Goal: Information Seeking & Learning: Learn about a topic

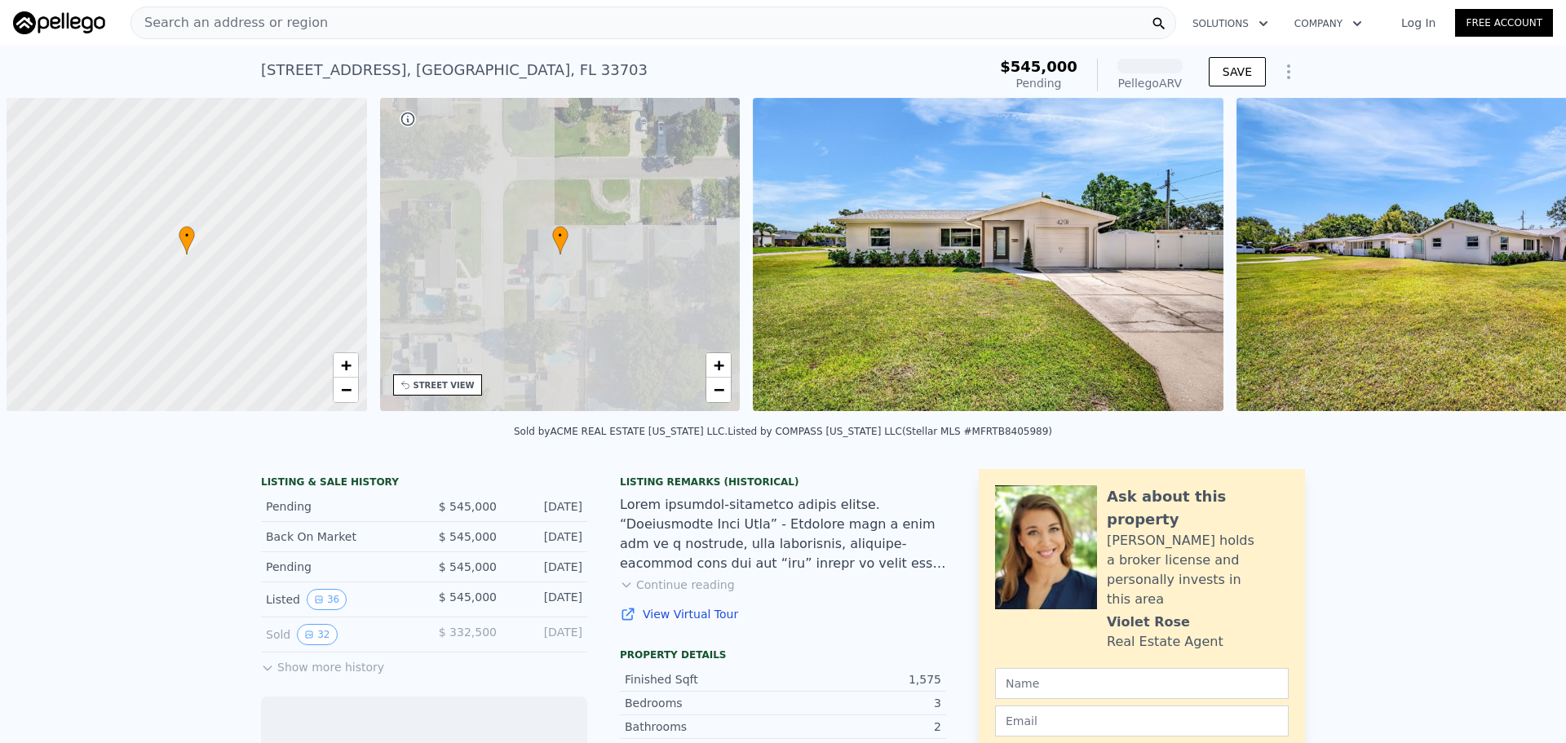
scroll to position [0, 7]
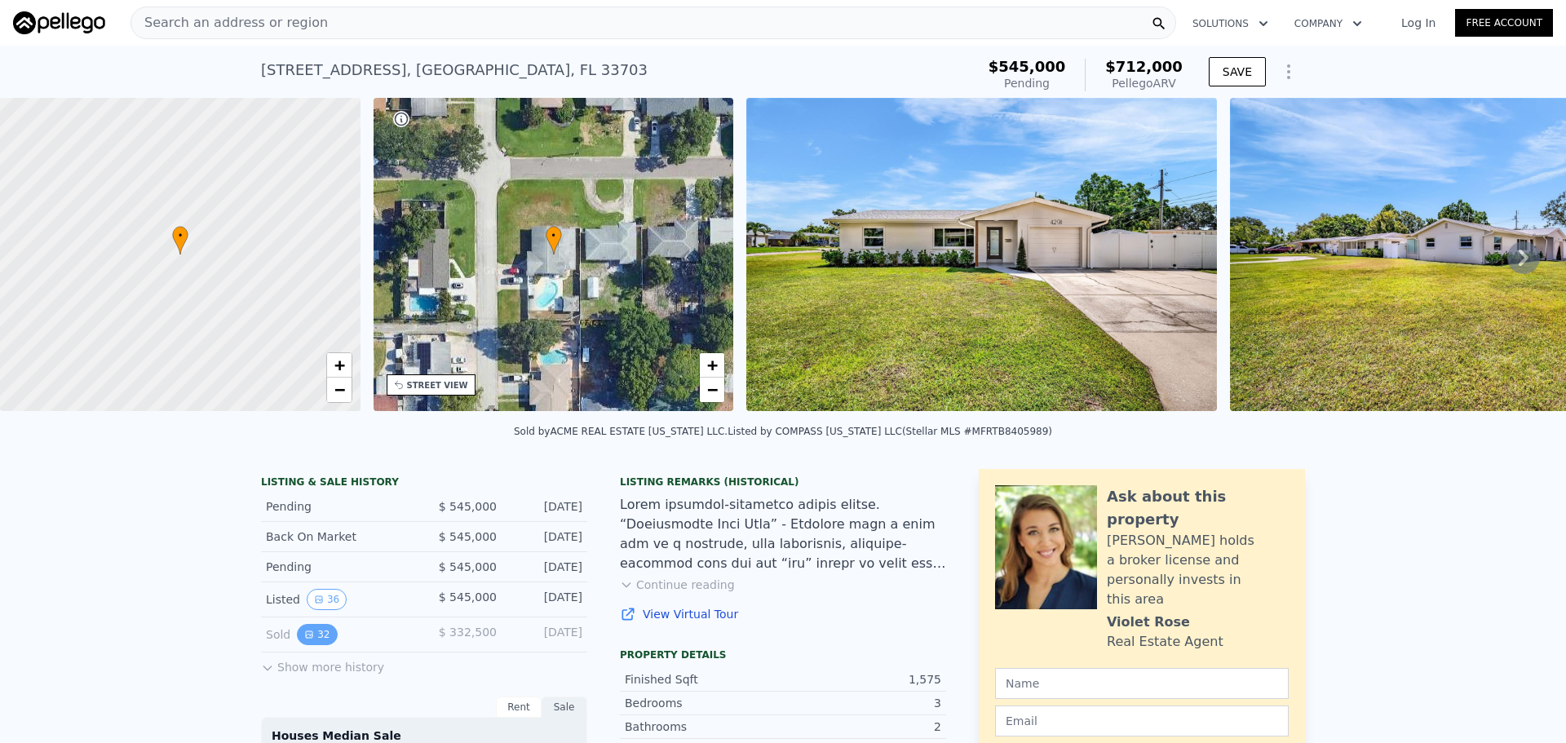
click at [306, 638] on icon "View historical data" at bounding box center [309, 634] width 7 height 7
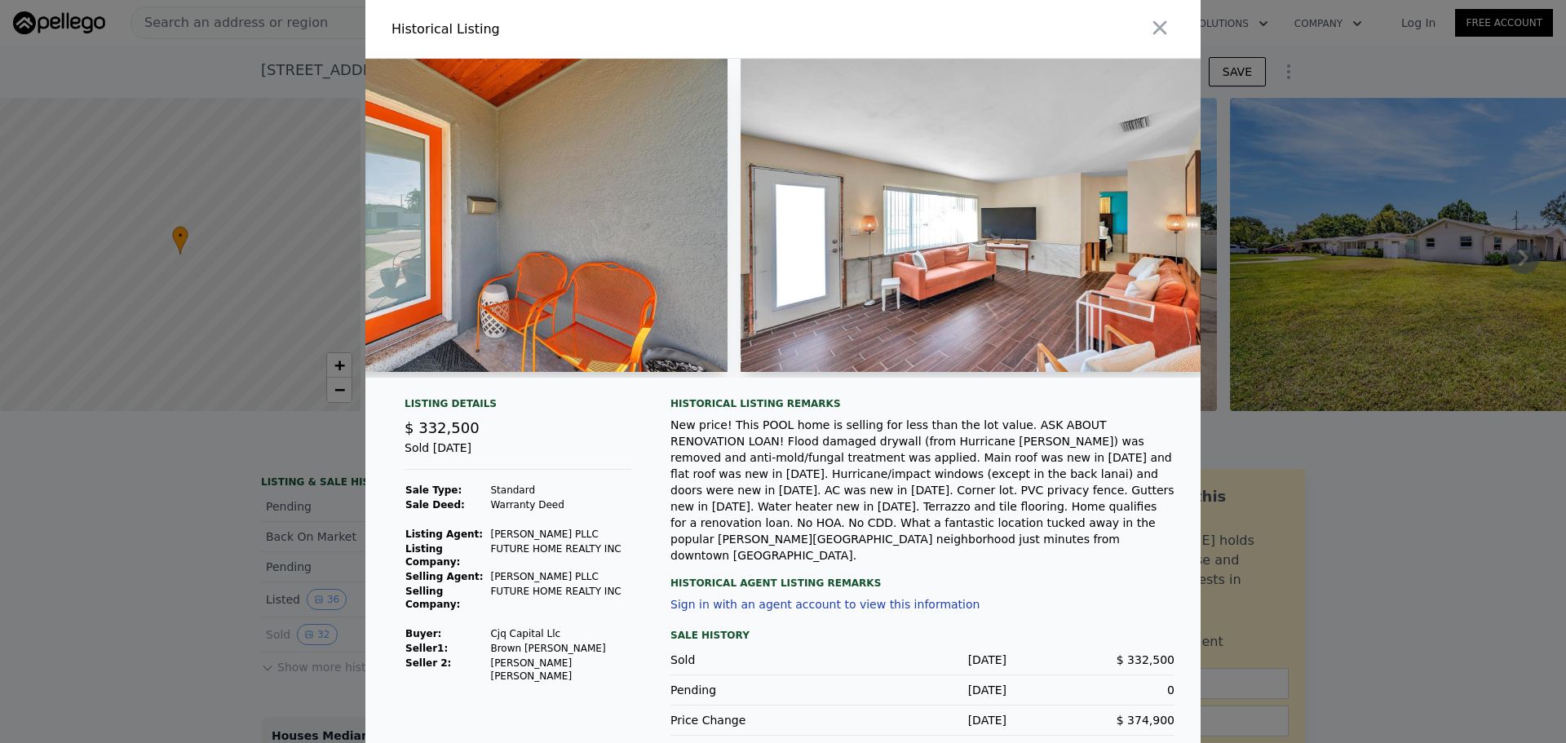
scroll to position [0, 1362]
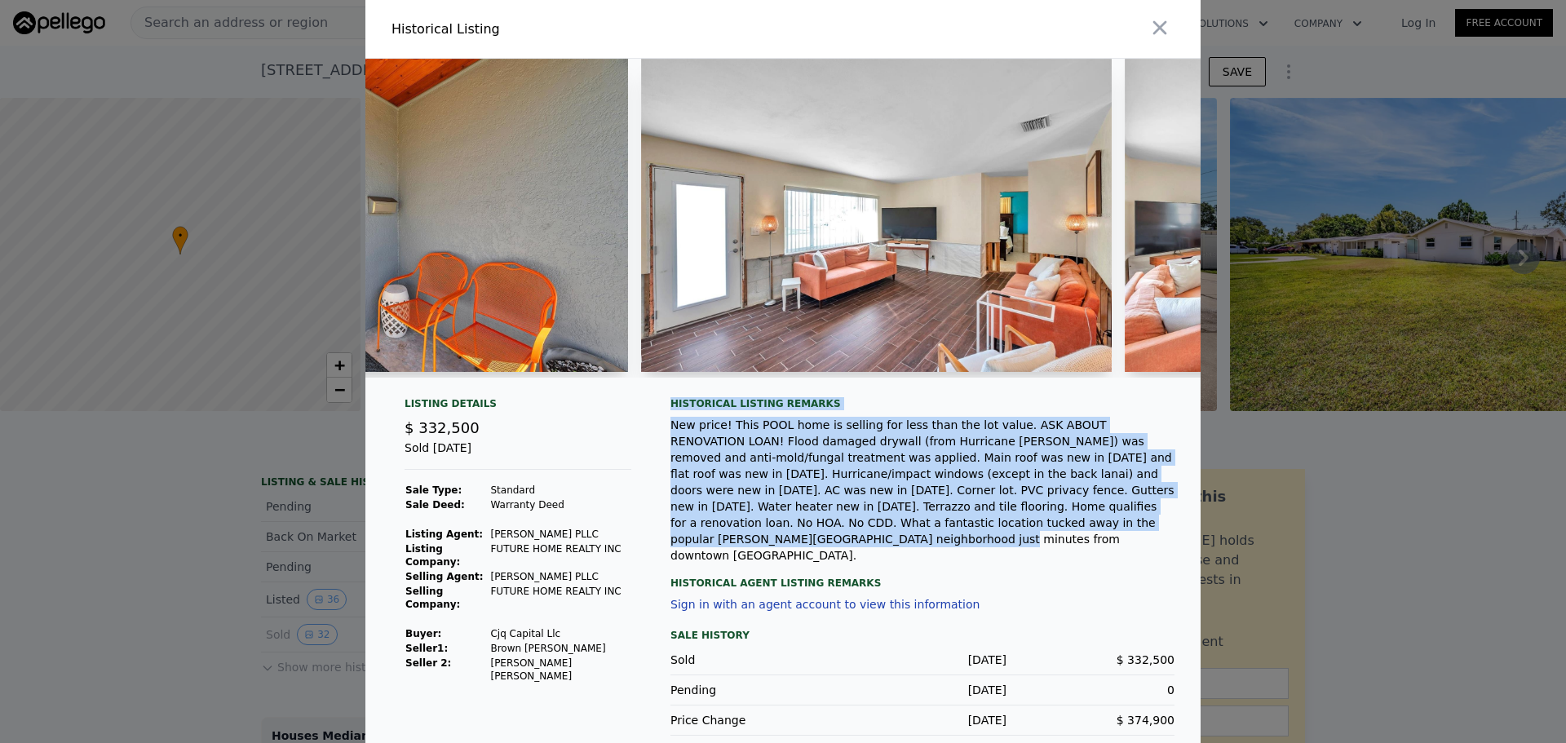
drag, startPoint x: 670, startPoint y: 411, endPoint x: 842, endPoint y: 534, distance: 211.6
click at [842, 534] on div "Historical Listing remarks New price! This POOL home is selling for less than t…" at bounding box center [922, 480] width 504 height 166
copy div "Historical Listing remarks New price! This POOL home is selling for less than t…"
drag, startPoint x: 899, startPoint y: 532, endPoint x: 922, endPoint y: 546, distance: 26.7
click at [900, 532] on div "New price! This POOL home is selling for less than the lot value. ASK ABOUT REN…" at bounding box center [922, 490] width 504 height 147
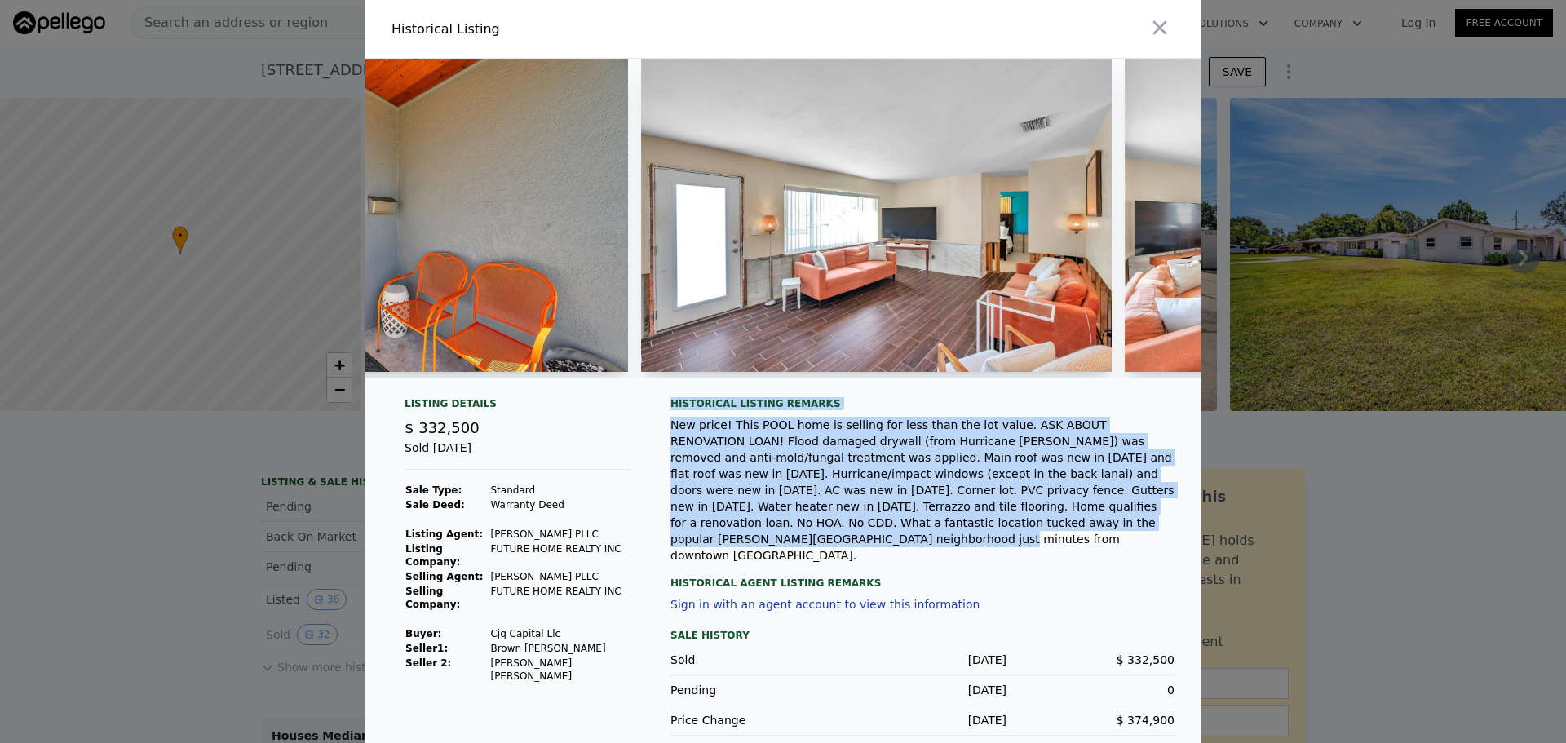
click at [877, 541] on div "New price! This POOL home is selling for less than the lot value. ASK ABOUT REN…" at bounding box center [922, 490] width 504 height 147
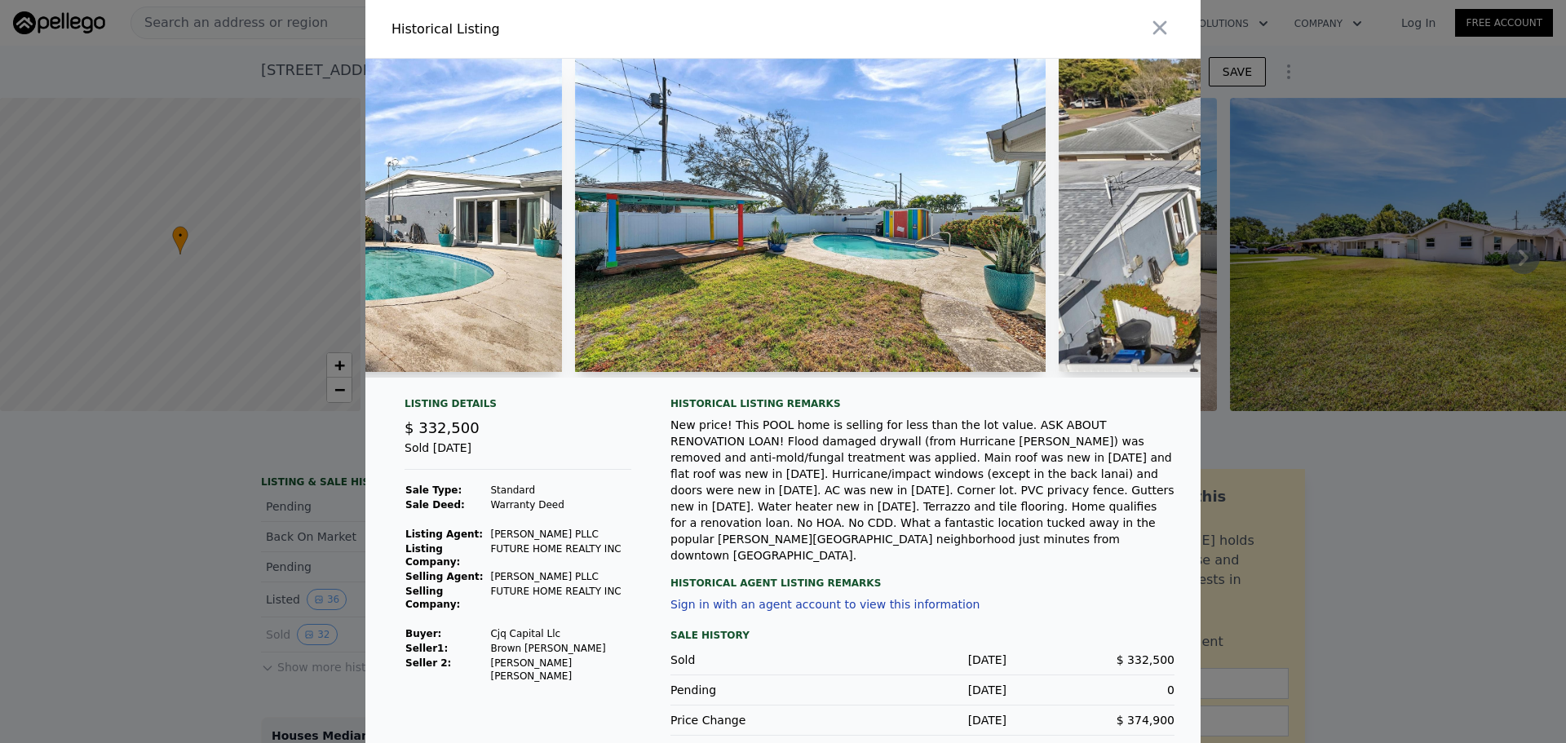
scroll to position [0, 8892]
